Goal: Information Seeking & Learning: Learn about a topic

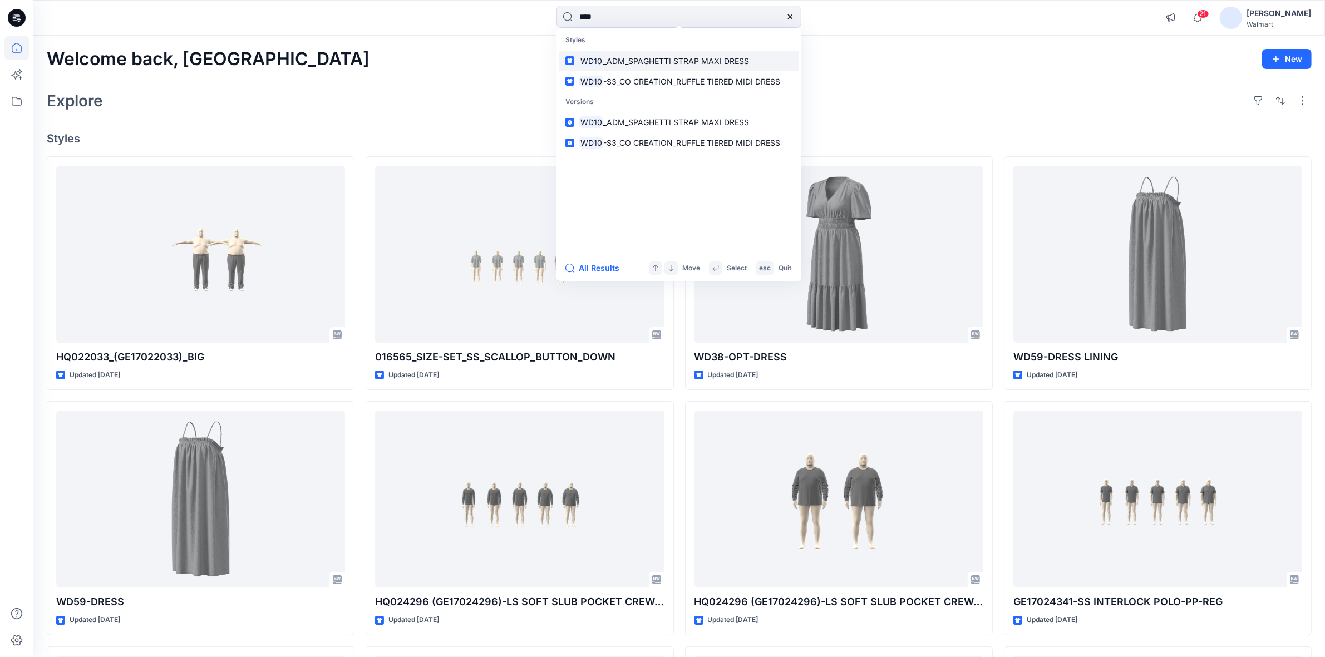
type input "****"
click at [586, 64] on mark "WD10" at bounding box center [591, 61] width 25 height 13
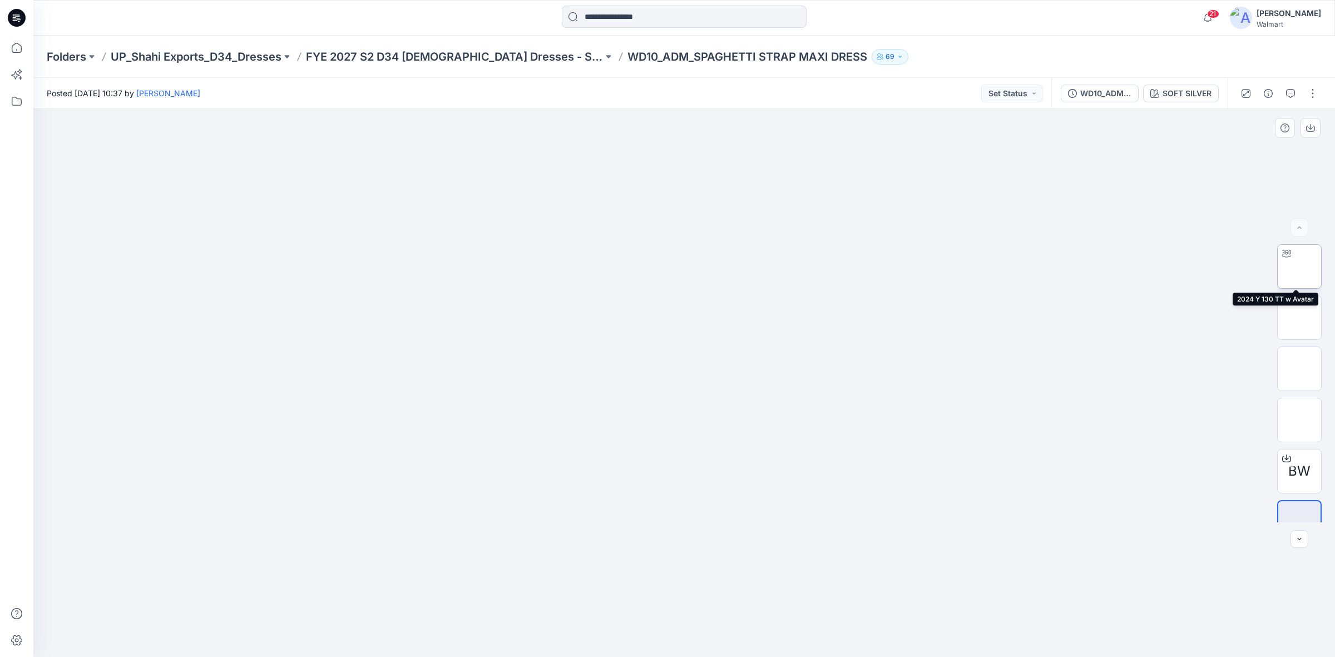
click at [1300, 266] on img at bounding box center [1300, 266] width 0 height 0
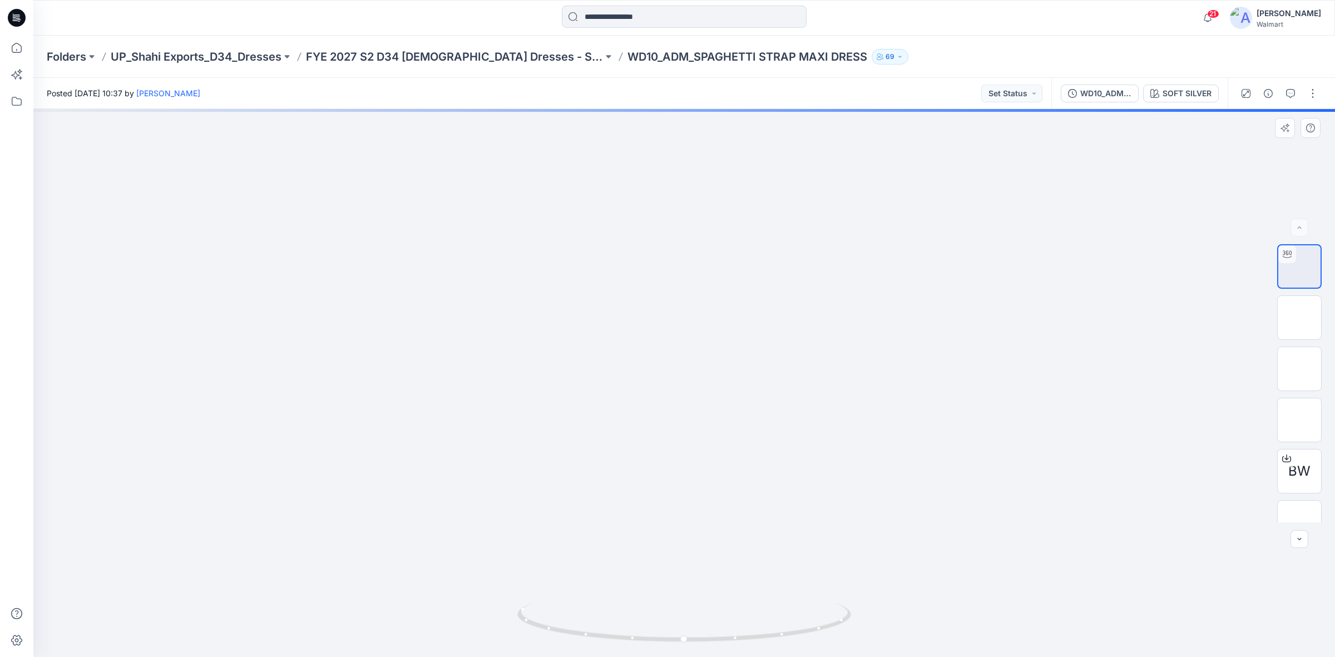
drag, startPoint x: 677, startPoint y: 429, endPoint x: 683, endPoint y: 254, distance: 175.4
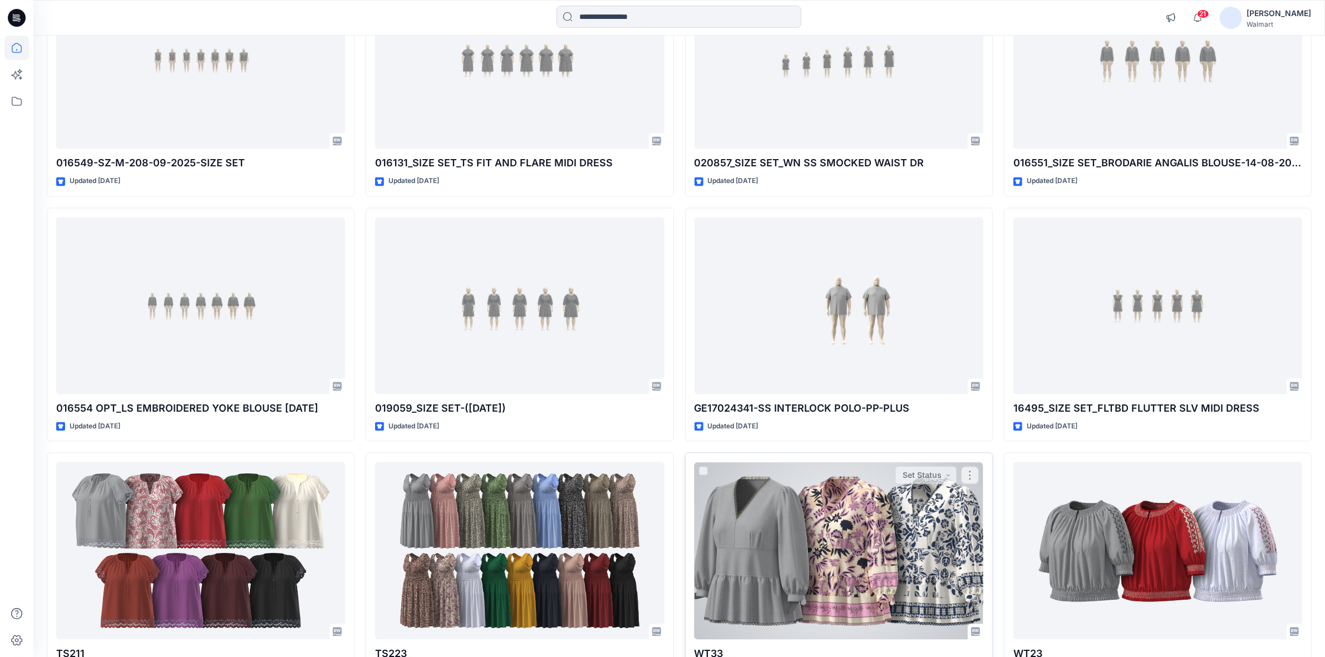
scroll to position [2971, 0]
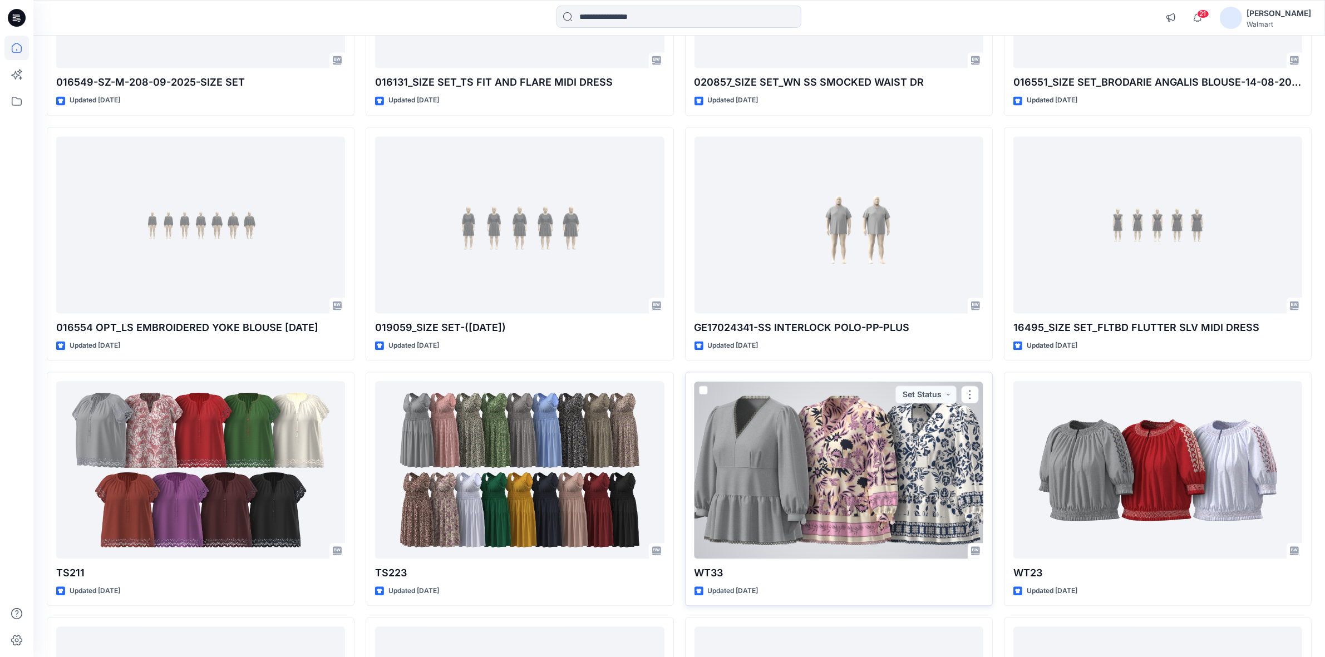
click at [793, 493] on div at bounding box center [838, 469] width 289 height 177
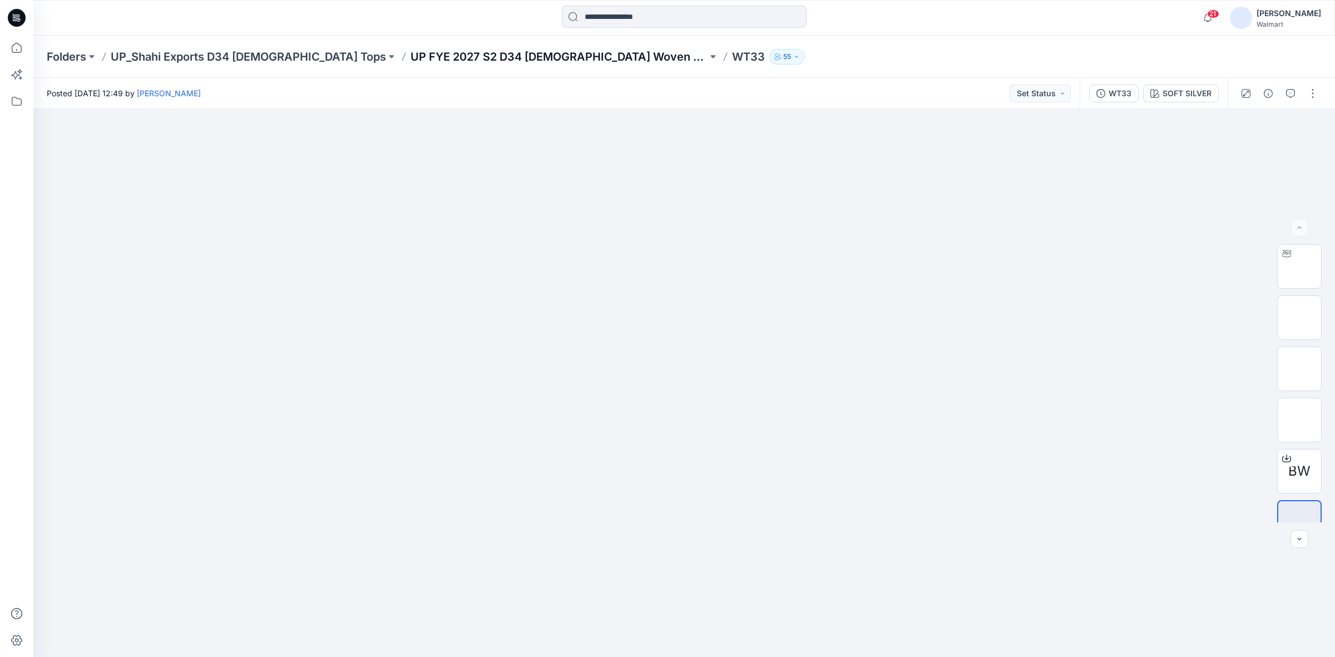
click at [411, 54] on p "UP FYE 2027 S2 D34 Ladies Woven Tops" at bounding box center [559, 57] width 297 height 16
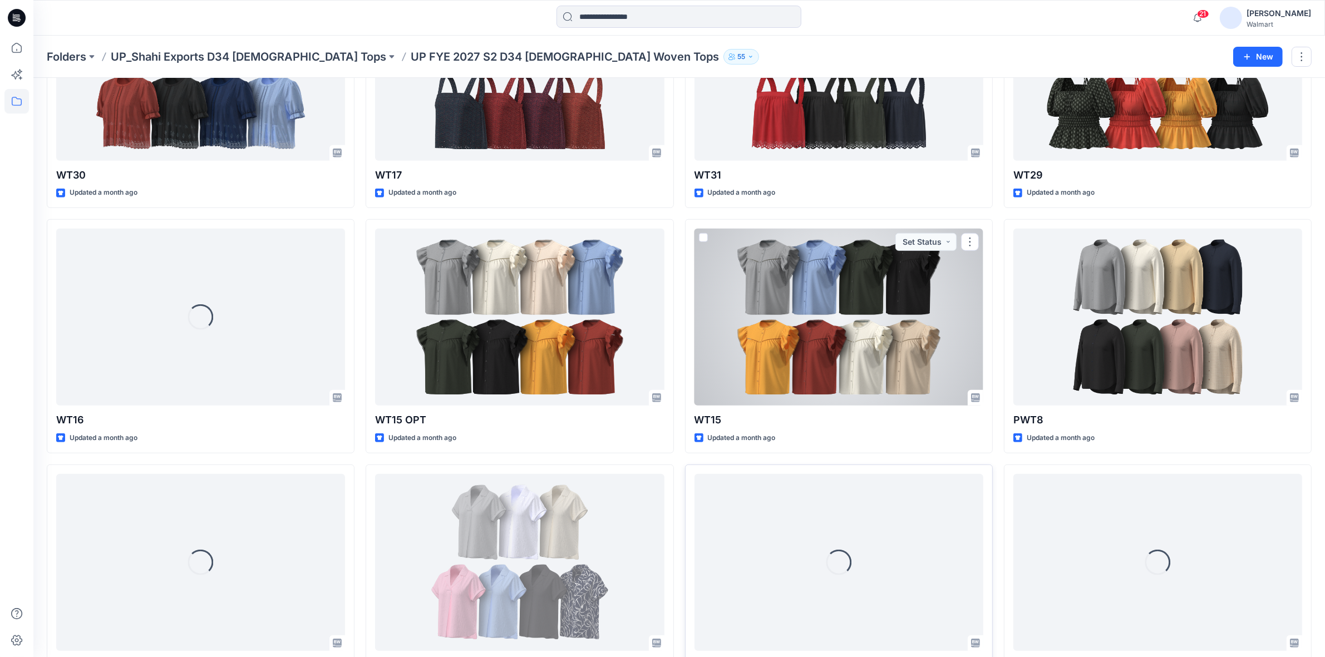
scroll to position [1259, 0]
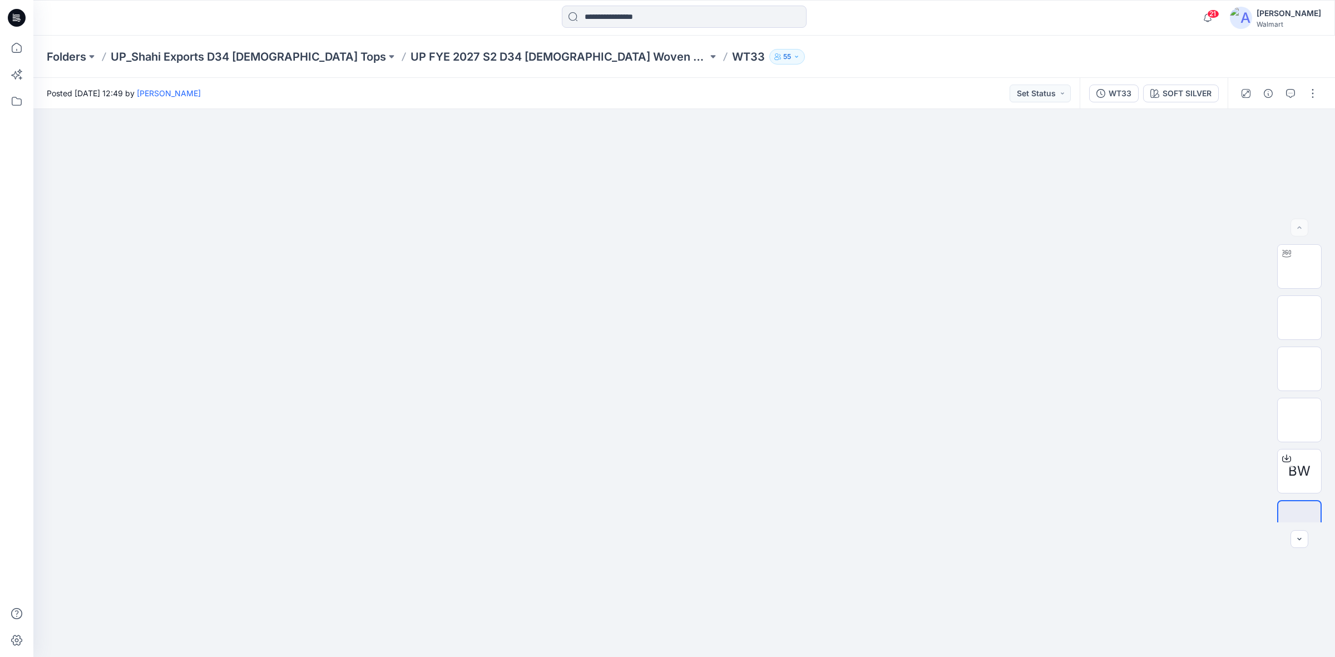
click at [18, 19] on icon at bounding box center [19, 19] width 4 height 1
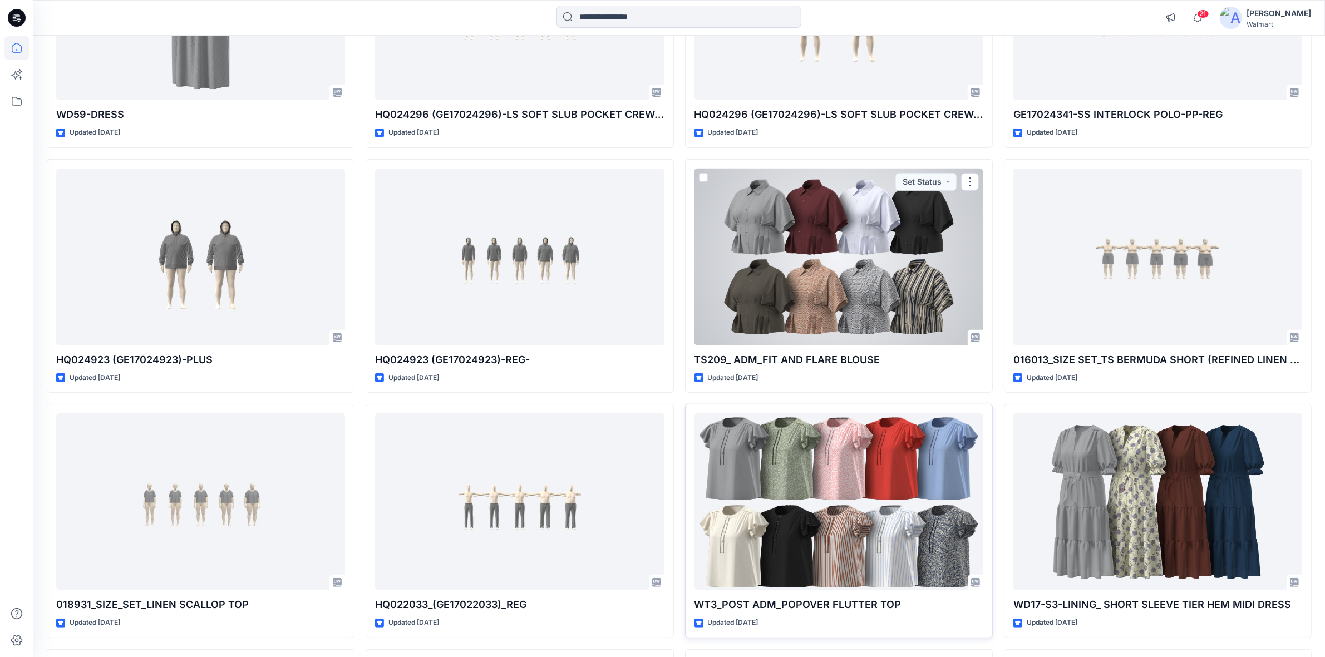
scroll to position [626, 0]
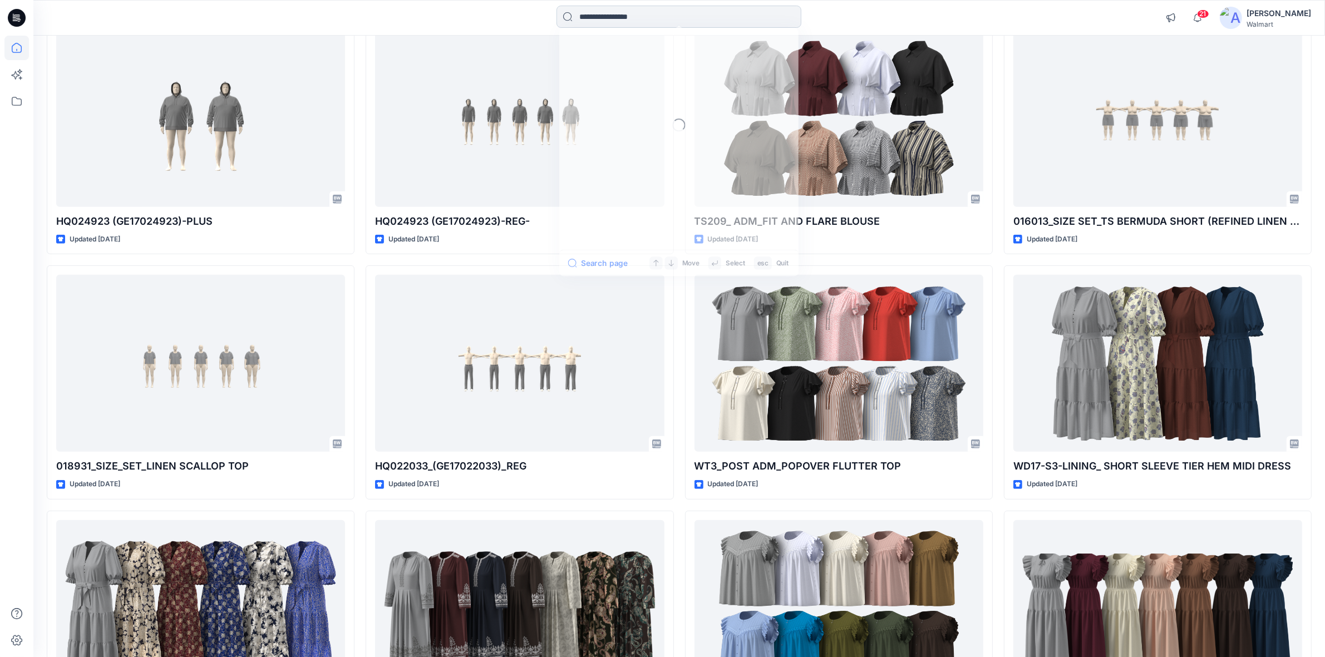
click at [590, 11] on input at bounding box center [678, 17] width 245 height 22
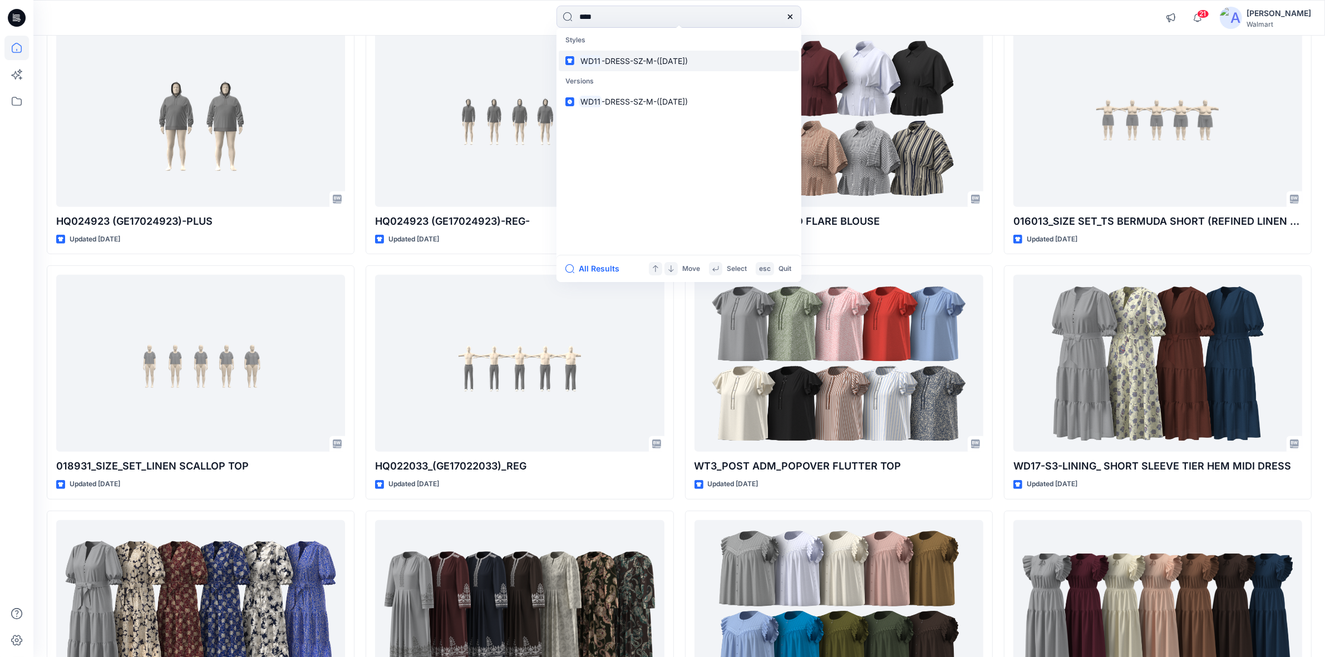
type input "****"
click at [631, 58] on span "-DRESS-SZ-M-(24-07-25)" at bounding box center [645, 60] width 86 height 9
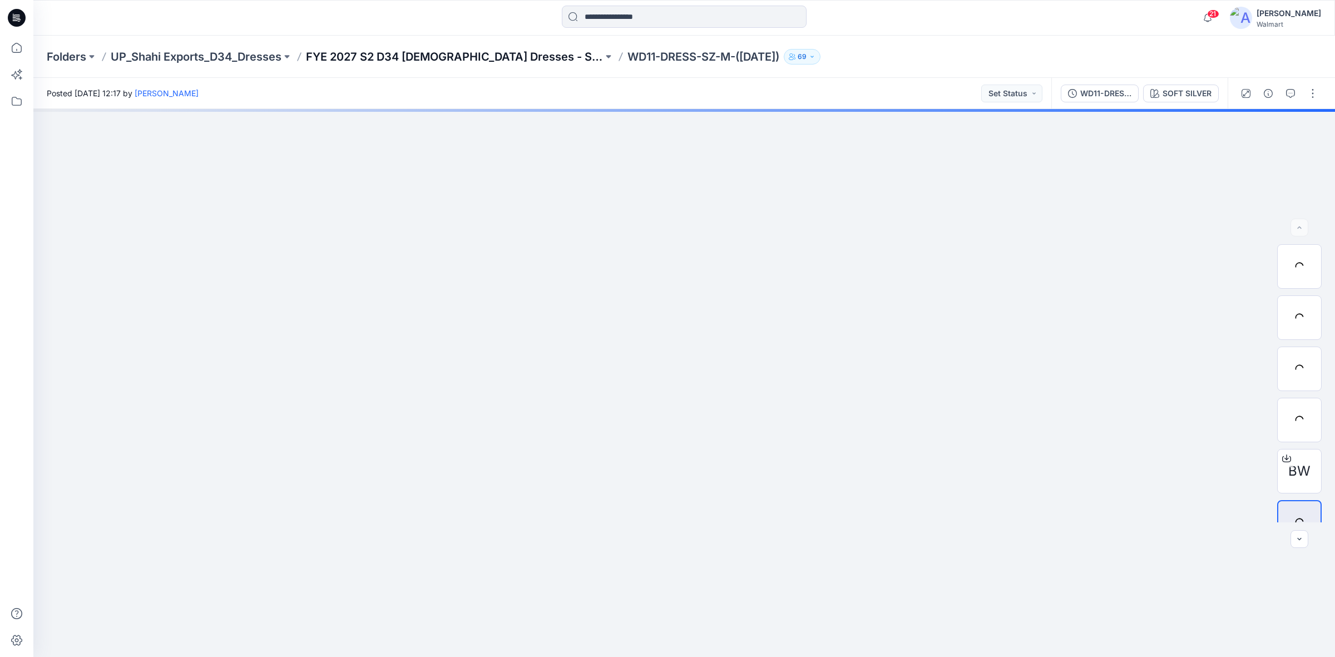
click at [424, 57] on p "FYE 2027 S2 D34 [DEMOGRAPHIC_DATA] Dresses - Shahi" at bounding box center [454, 57] width 297 height 16
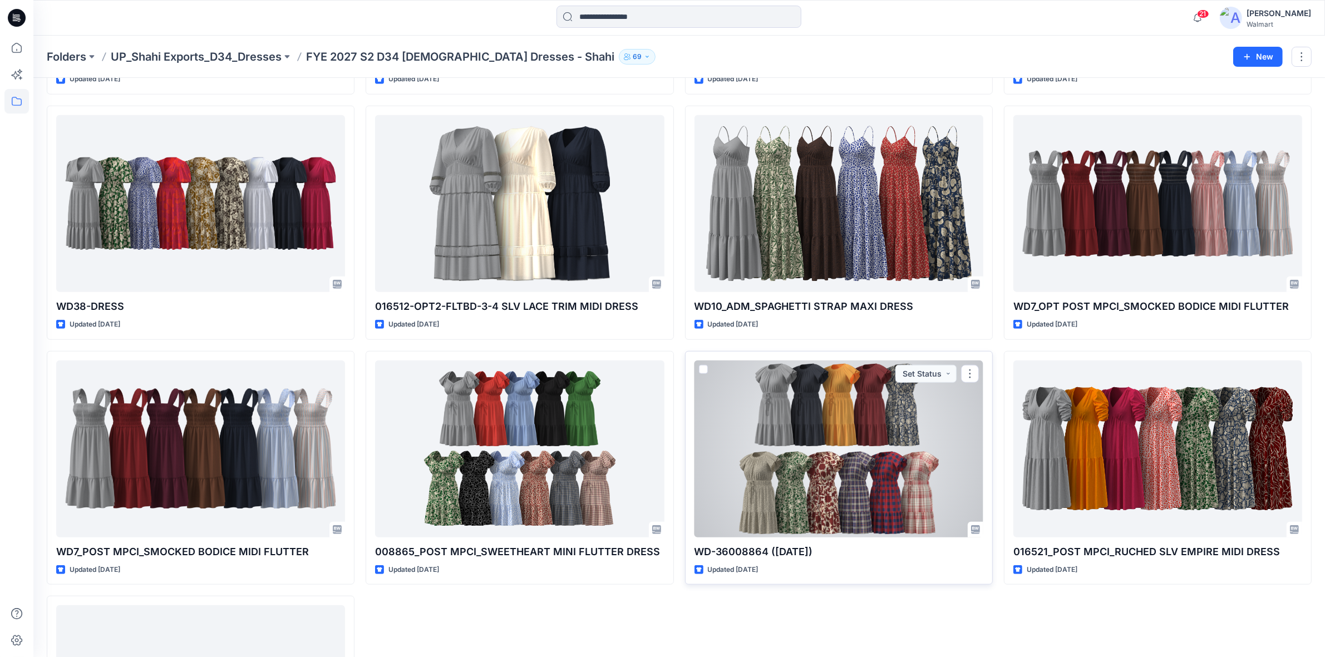
scroll to position [1223, 0]
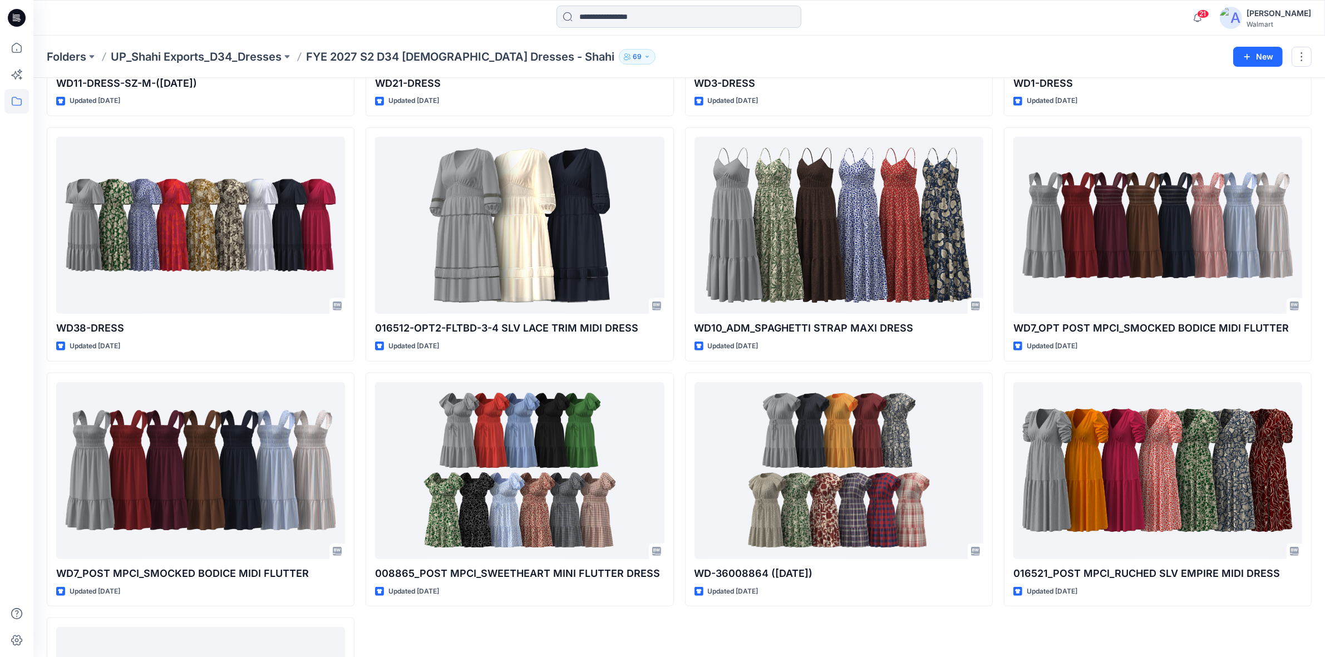
click at [601, 14] on input at bounding box center [678, 17] width 245 height 22
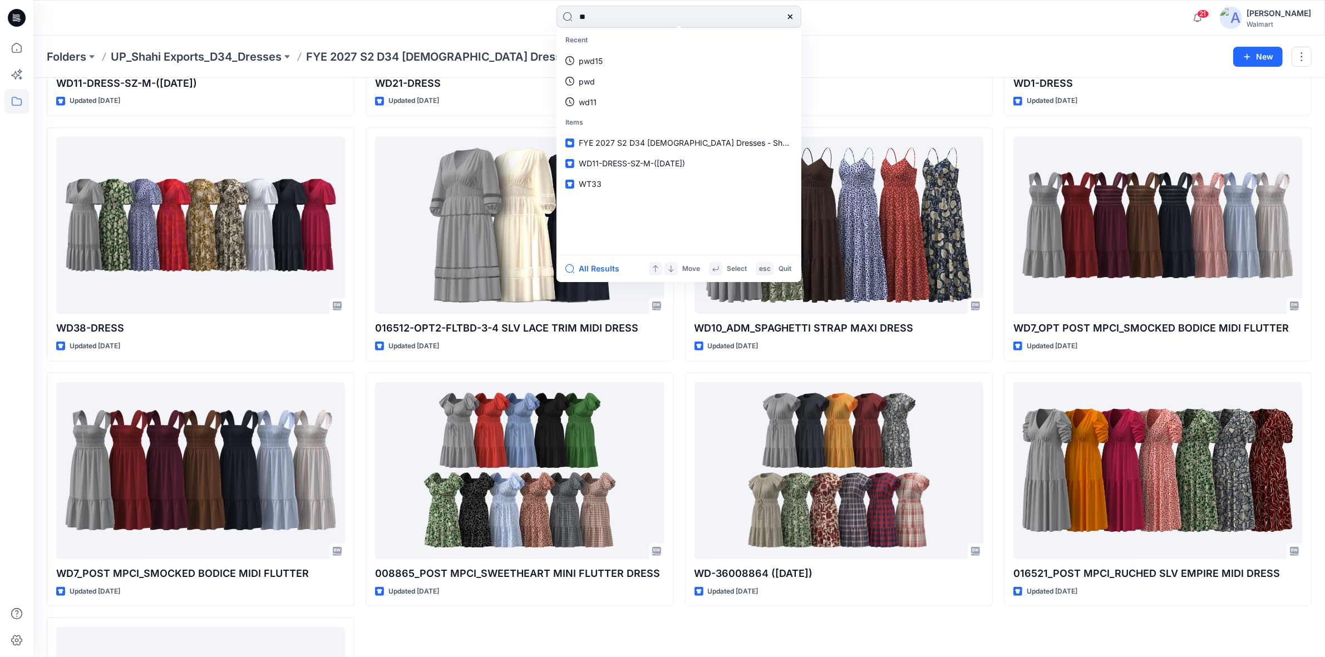
type input "***"
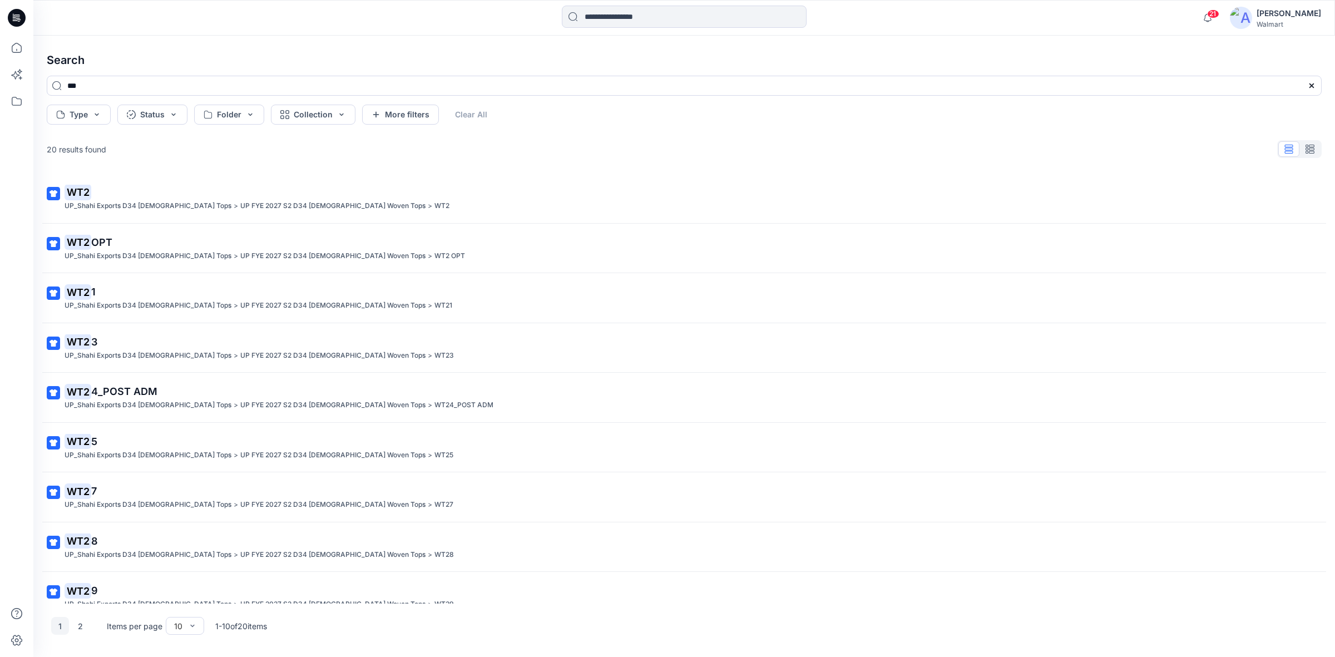
click at [76, 188] on mark "WT2" at bounding box center [78, 192] width 27 height 16
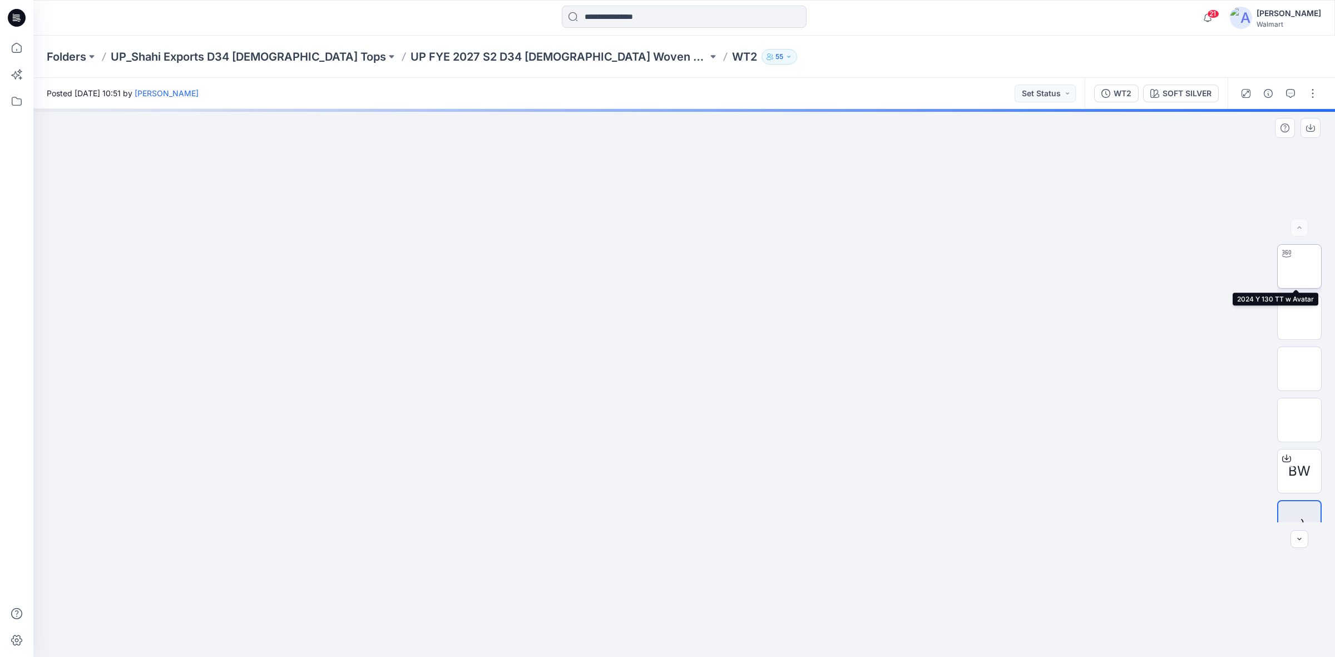
click at [1300, 266] on img at bounding box center [1300, 266] width 0 height 0
